Goal: Task Accomplishment & Management: Use online tool/utility

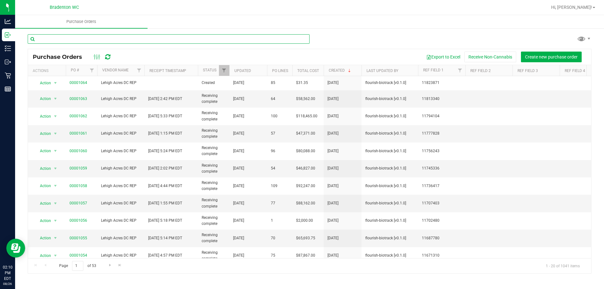
click at [66, 41] on input "text" at bounding box center [169, 38] width 282 height 9
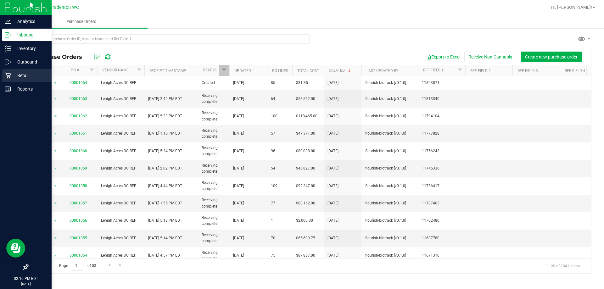
click at [8, 73] on icon at bounding box center [8, 75] width 6 height 6
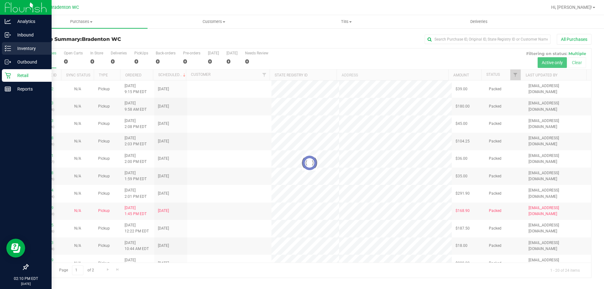
click at [17, 50] on p "Inventory" at bounding box center [30, 49] width 38 height 8
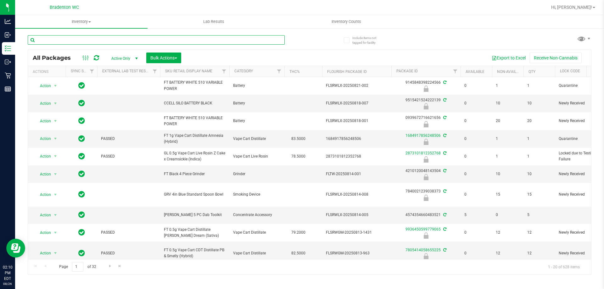
click at [218, 40] on input "text" at bounding box center [156, 39] width 257 height 9
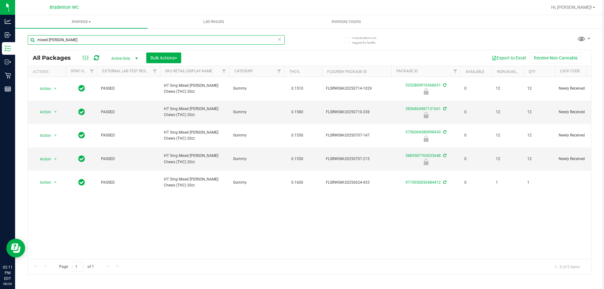
click at [284, 39] on input "mixed [PERSON_NAME]" at bounding box center [156, 39] width 257 height 9
type input "mixed [PERSON_NAME]"
click at [281, 39] on icon at bounding box center [279, 39] width 4 height 8
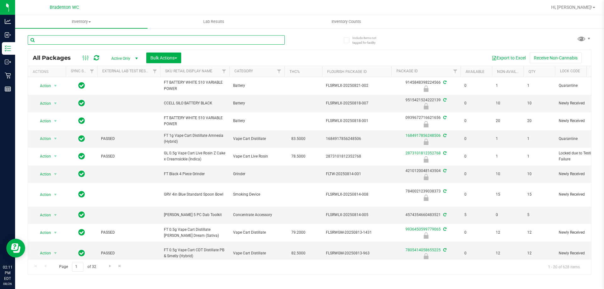
click at [99, 42] on input "text" at bounding box center [156, 39] width 257 height 9
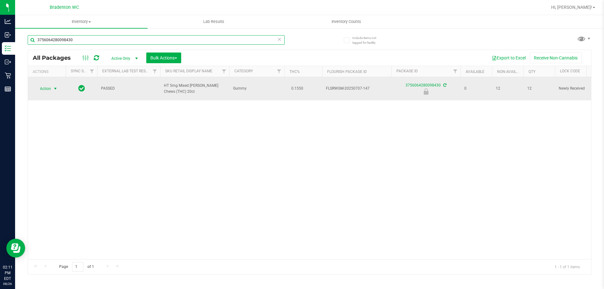
type input "3756064280098430"
click at [46, 84] on span "Action" at bounding box center [42, 88] width 17 height 9
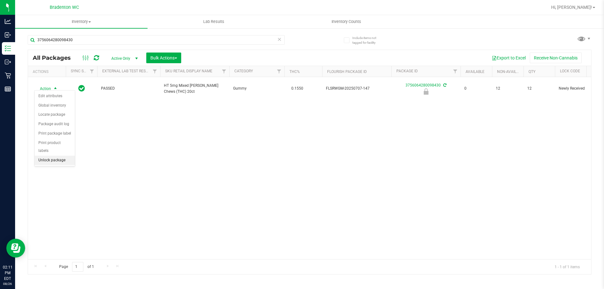
click at [47, 156] on li "Unlock package" at bounding box center [55, 160] width 40 height 9
click at [278, 40] on icon at bounding box center [279, 39] width 4 height 8
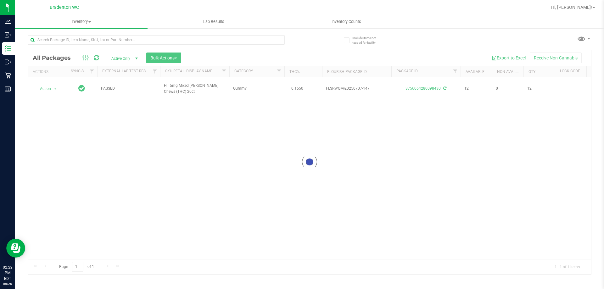
click at [258, 46] on div at bounding box center [156, 42] width 257 height 14
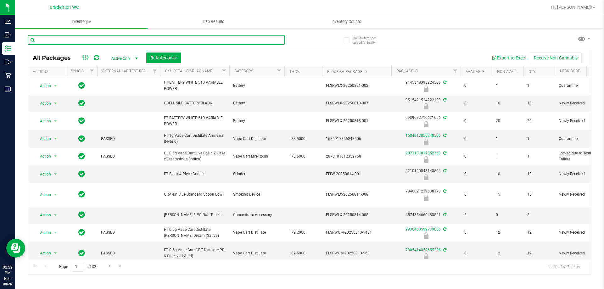
click at [183, 37] on input "text" at bounding box center [156, 39] width 257 height 9
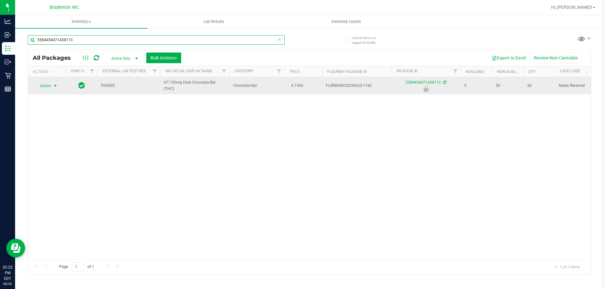
type input "5584454471438113"
click at [52, 87] on span "select" at bounding box center [56, 85] width 8 height 9
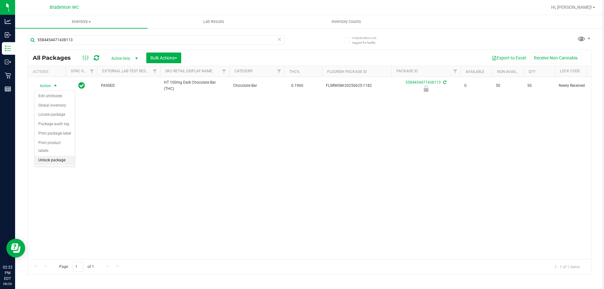
click at [49, 156] on li "Unlock package" at bounding box center [55, 160] width 40 height 9
click at [279, 42] on icon at bounding box center [279, 39] width 4 height 8
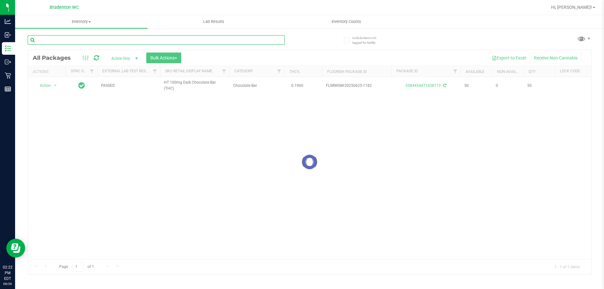
click at [255, 41] on div "Inventory All packages All inventory Waste log Create inventory Lab Results Inv…" at bounding box center [309, 152] width 589 height 274
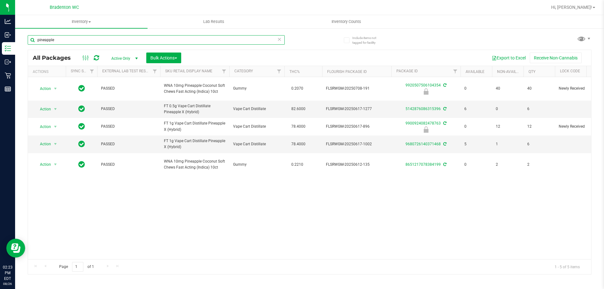
click at [274, 39] on input "pineapple" at bounding box center [156, 39] width 257 height 9
type input "pineapple"
click at [280, 39] on icon at bounding box center [279, 39] width 4 height 8
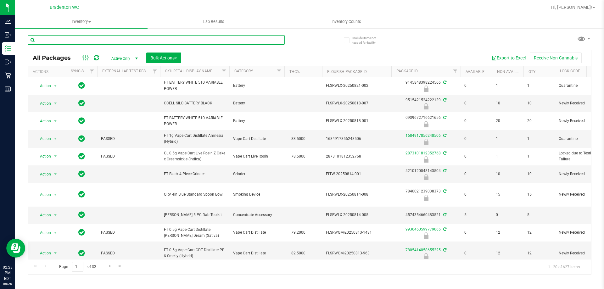
click at [68, 39] on input "text" at bounding box center [156, 39] width 257 height 9
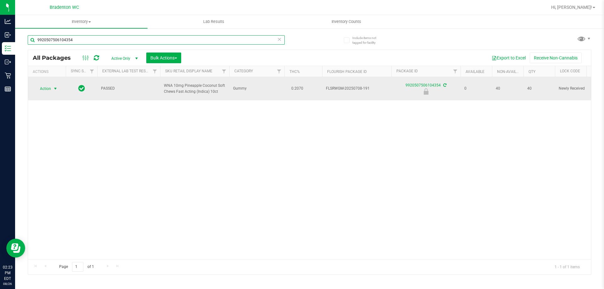
type input "9920507506104354"
click at [53, 88] on span "select" at bounding box center [55, 88] width 5 height 5
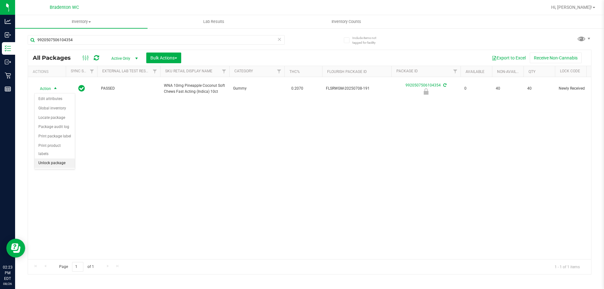
click at [53, 159] on li "Unlock package" at bounding box center [55, 163] width 40 height 9
